Goal: Information Seeking & Learning: Check status

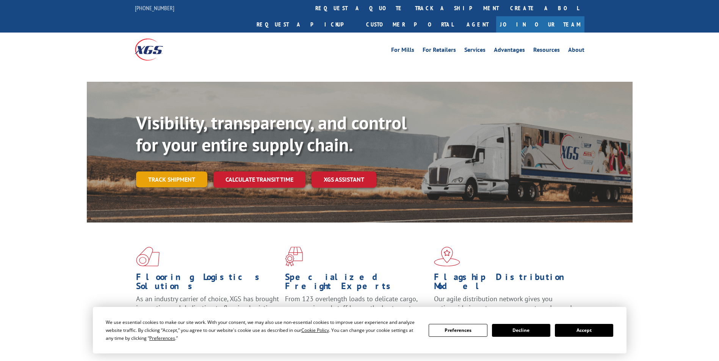
click at [177, 172] on link "Track shipment" at bounding box center [171, 180] width 71 height 16
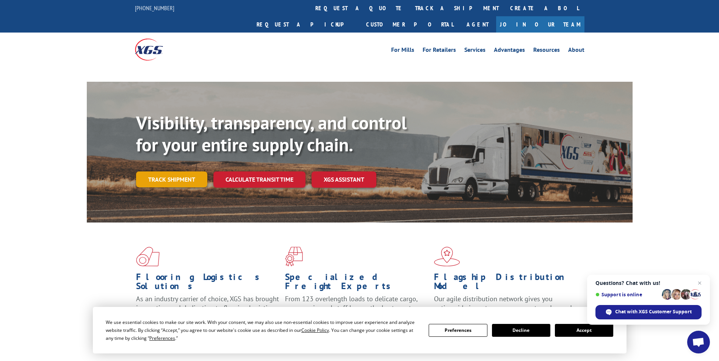
click at [168, 172] on link "Track shipment" at bounding box center [171, 180] width 71 height 16
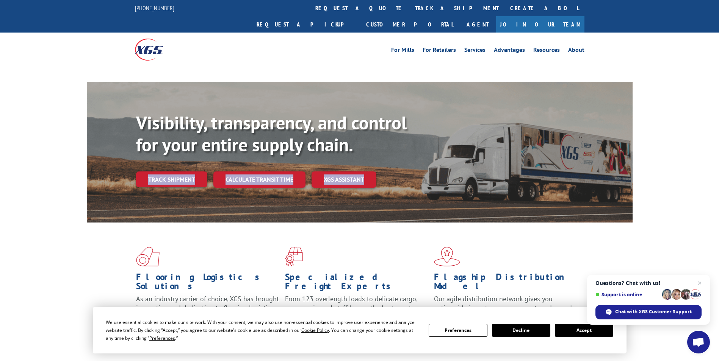
drag, startPoint x: 649, startPoint y: 181, endPoint x: 698, endPoint y: 115, distance: 82.5
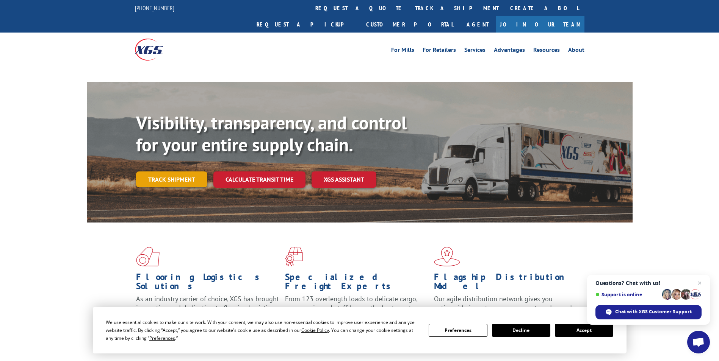
click at [161, 172] on link "Track shipment" at bounding box center [171, 180] width 71 height 16
click at [186, 172] on link "Track shipment" at bounding box center [171, 180] width 71 height 16
drag, startPoint x: 698, startPoint y: 281, endPoint x: 698, endPoint y: 272, distance: 9.1
click at [699, 281] on span "Close chat" at bounding box center [699, 283] width 9 height 9
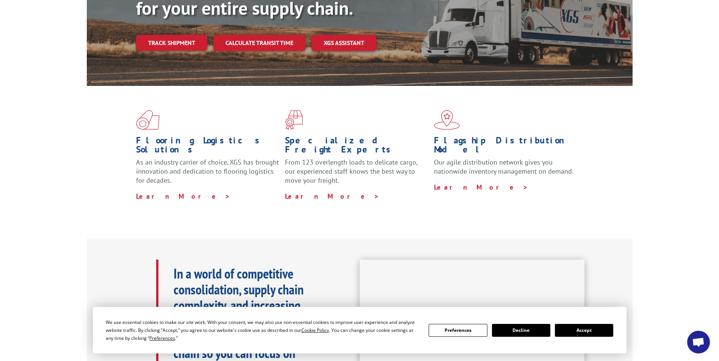
scroll to position [114, 0]
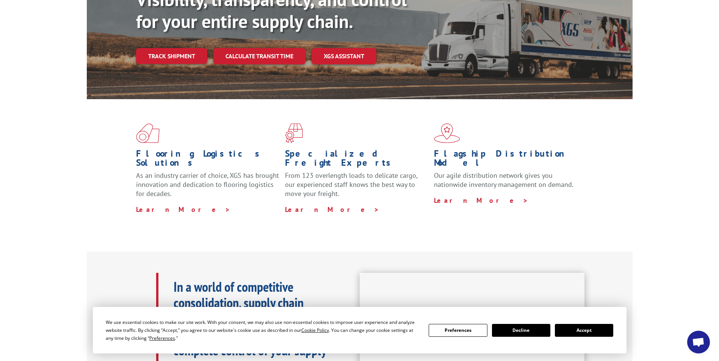
click at [577, 326] on button "Accept" at bounding box center [584, 330] width 58 height 13
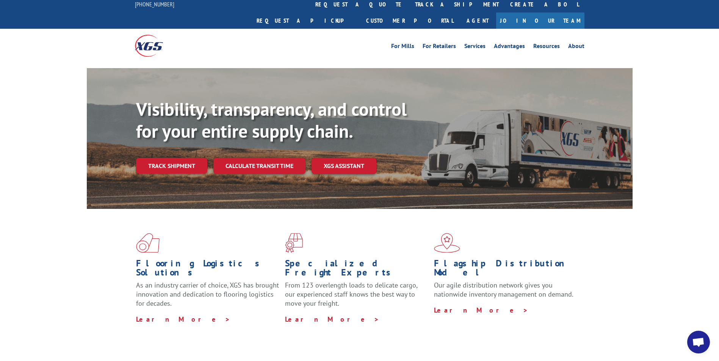
scroll to position [0, 0]
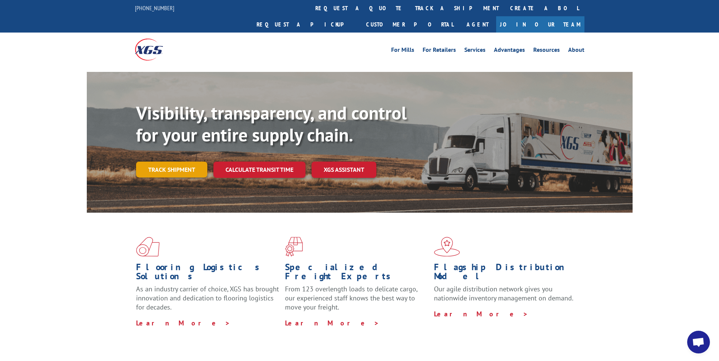
click at [163, 162] on link "Track shipment" at bounding box center [171, 170] width 71 height 16
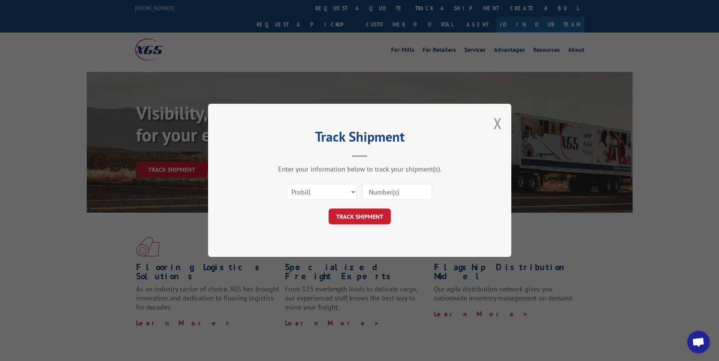
click at [381, 197] on input at bounding box center [397, 193] width 70 height 16
paste input "17496915"
type input "17496915"
click at [375, 216] on button "TRACK SHIPMENT" at bounding box center [359, 217] width 62 height 16
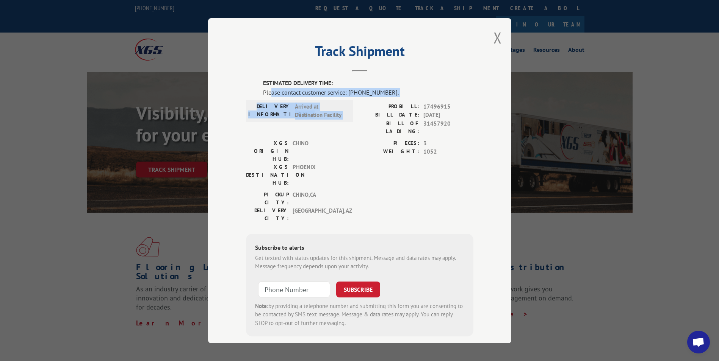
drag, startPoint x: 269, startPoint y: 90, endPoint x: 354, endPoint y: 100, distance: 85.4
click at [354, 100] on div "ESTIMATED DELIVERY TIME: Please contact customer service: [PHONE_NUMBER]. DELIV…" at bounding box center [359, 208] width 227 height 258
drag, startPoint x: 354, startPoint y: 100, endPoint x: 352, endPoint y: 120, distance: 20.5
click at [352, 120] on div "DELIVERY INFORMATION: Arrived at Destination Facility PROBILL: 17496915 BILL DA…" at bounding box center [359, 120] width 227 height 37
drag, startPoint x: 263, startPoint y: 89, endPoint x: 393, endPoint y: 96, distance: 130.9
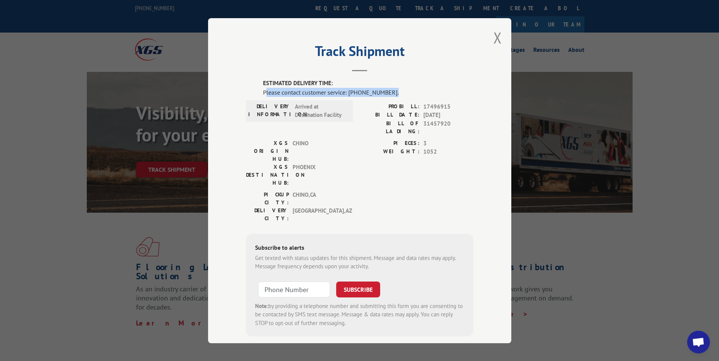
click at [393, 96] on div "Please contact customer service: [PHONE_NUMBER]." at bounding box center [368, 92] width 210 height 9
drag, startPoint x: 393, startPoint y: 96, endPoint x: 378, endPoint y: 105, distance: 17.3
click at [378, 105] on label "PROBILL:" at bounding box center [390, 106] width 60 height 9
click at [380, 95] on div "Please contact customer service: [PHONE_NUMBER]." at bounding box center [368, 92] width 210 height 9
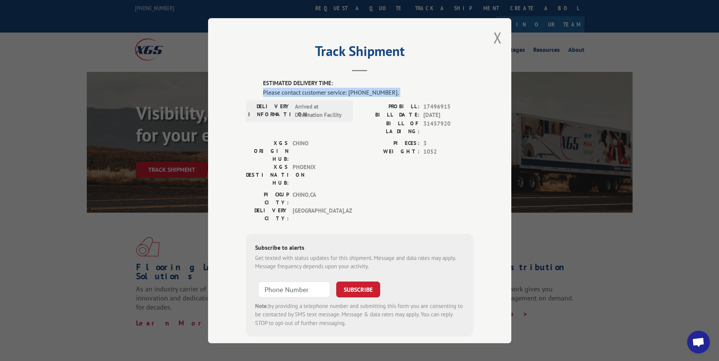
click at [380, 95] on div "Please contact customer service: [PHONE_NUMBER]." at bounding box center [368, 92] width 210 height 9
click at [288, 103] on label "DELIVERY INFORMATION:" at bounding box center [269, 110] width 43 height 17
drag, startPoint x: 258, startPoint y: 92, endPoint x: 393, endPoint y: 94, distance: 134.5
click at [393, 94] on div "ESTIMATED DELIVERY TIME: Please contact customer service: [PHONE_NUMBER]. DELIV…" at bounding box center [359, 208] width 227 height 258
drag, startPoint x: 393, startPoint y: 94, endPoint x: 361, endPoint y: 124, distance: 43.7
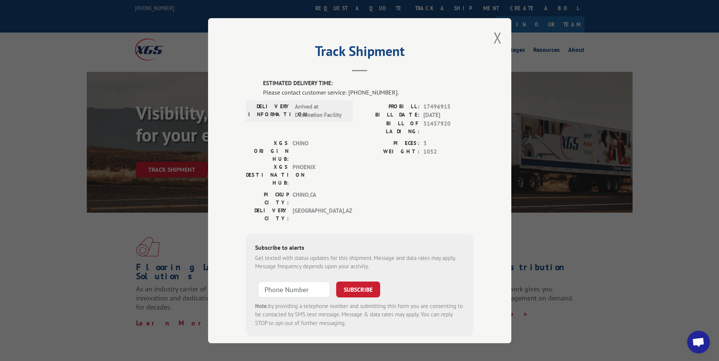
click at [361, 124] on label "BILL OF LADING:" at bounding box center [390, 127] width 60 height 16
click at [363, 114] on label "BILL DATE:" at bounding box center [390, 115] width 60 height 9
click at [367, 89] on div "Please contact customer service: [PHONE_NUMBER]." at bounding box center [368, 92] width 210 height 9
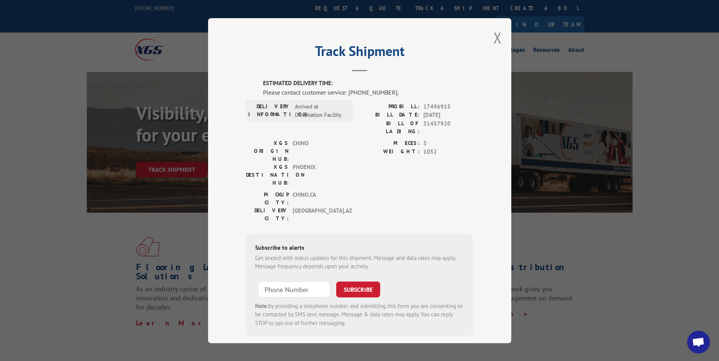
drag, startPoint x: 367, startPoint y: 89, endPoint x: 325, endPoint y: 142, distance: 67.9
click at [325, 163] on span "PHOENIX" at bounding box center [318, 175] width 51 height 24
drag, startPoint x: 299, startPoint y: 174, endPoint x: 325, endPoint y: 178, distance: 26.2
click at [325, 191] on div "PICKUP CITY: [GEOGRAPHIC_DATA] , [GEOGRAPHIC_DATA]: [GEOGRAPHIC_DATA] , [GEOGRA…" at bounding box center [297, 209] width 102 height 36
click at [364, 139] on label "PIECES:" at bounding box center [390, 143] width 60 height 9
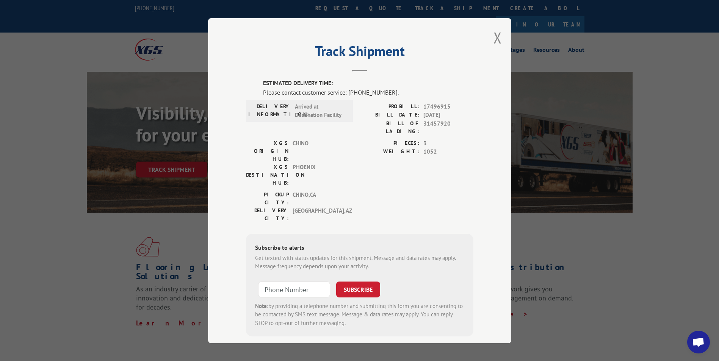
drag, startPoint x: 497, startPoint y: 35, endPoint x: 516, endPoint y: 44, distance: 21.7
click at [497, 35] on button "Close modal" at bounding box center [497, 38] width 8 height 20
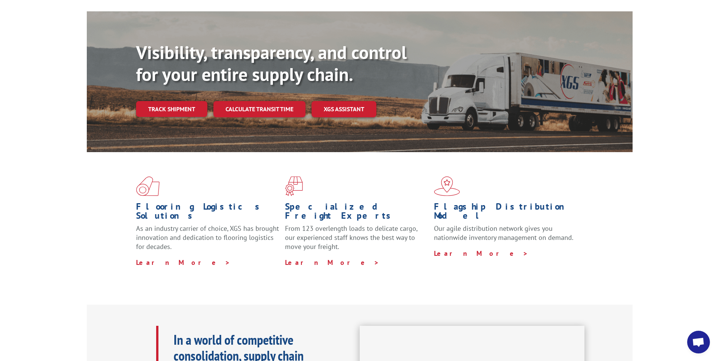
scroll to position [13, 0]
